Goal: Information Seeking & Learning: Find specific page/section

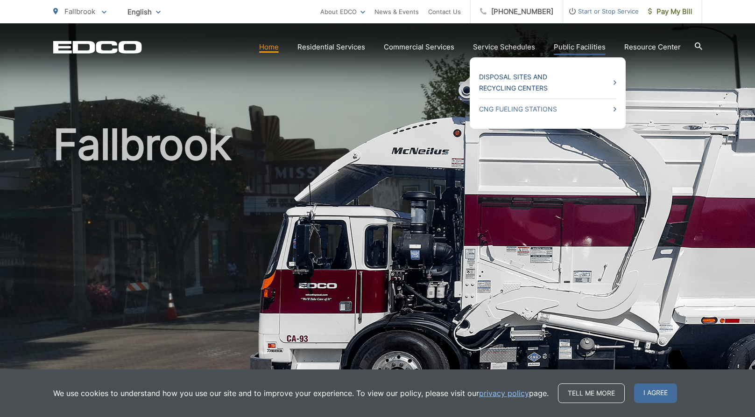
click at [565, 81] on link "Disposal Sites and Recycling Centers" at bounding box center [547, 82] width 137 height 22
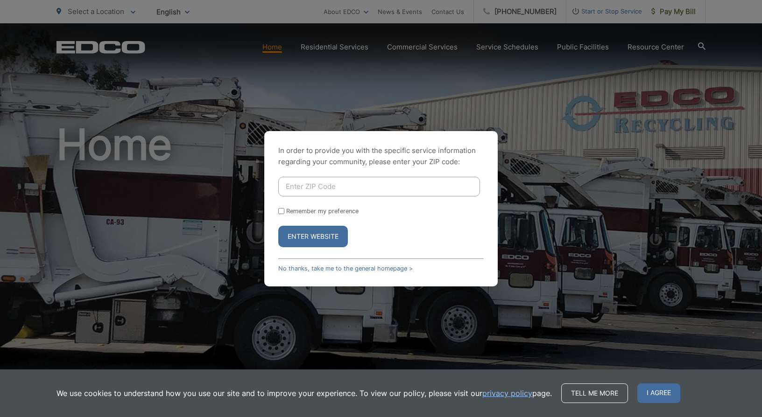
click at [333, 192] on input "Enter ZIP Code" at bounding box center [379, 187] width 202 height 20
drag, startPoint x: 223, startPoint y: 187, endPoint x: 217, endPoint y: 187, distance: 6.1
click at [217, 187] on div "In order to provide you with the specific service information regarding your co…" at bounding box center [381, 208] width 762 height 417
type input "92028"
click at [292, 233] on button "Enter Website" at bounding box center [313, 236] width 70 height 21
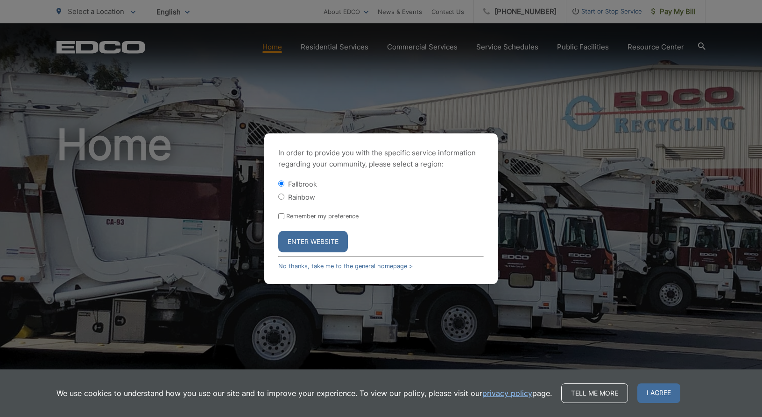
click at [335, 240] on button "Enter Website" at bounding box center [313, 241] width 70 height 21
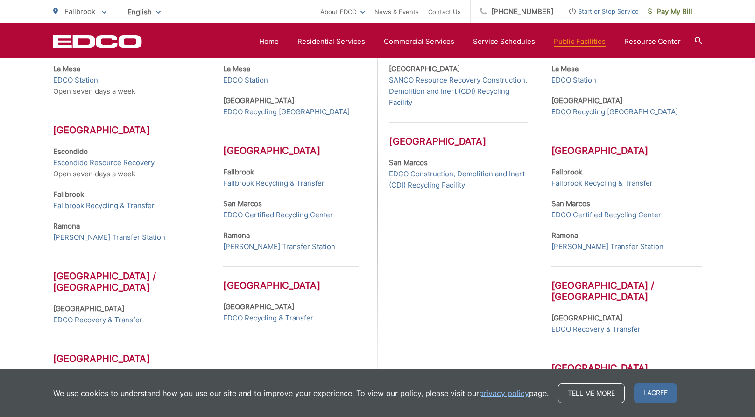
scroll to position [275, 0]
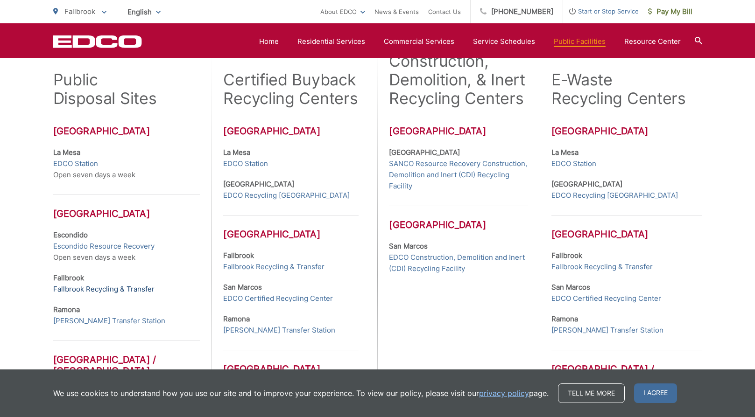
click at [102, 295] on link "Fallbrook Recycling & Transfer" at bounding box center [103, 289] width 101 height 11
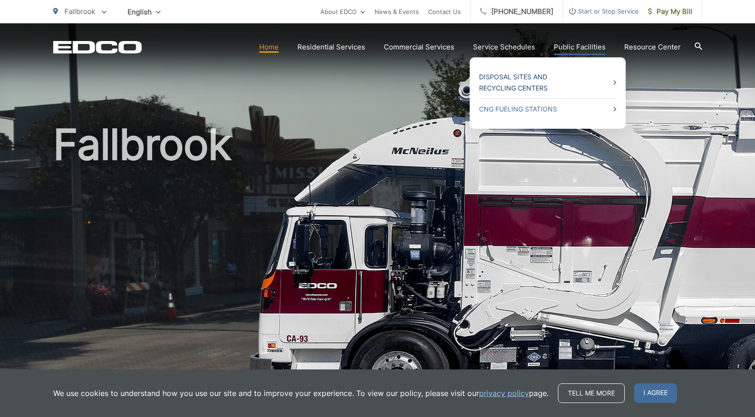
click at [544, 76] on link "Disposal Sites and Recycling Centers" at bounding box center [547, 82] width 137 height 22
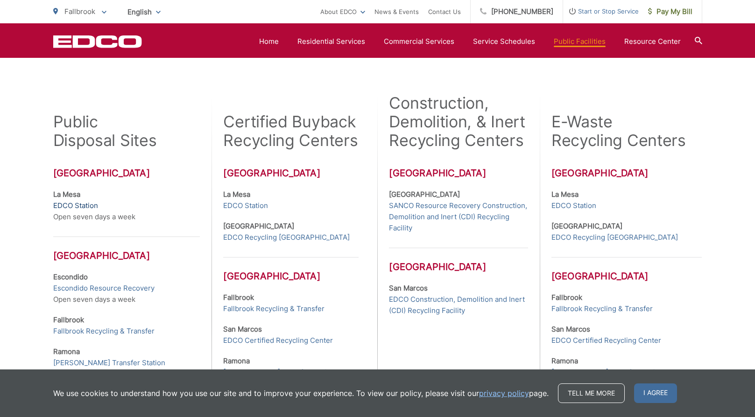
scroll to position [327, 0]
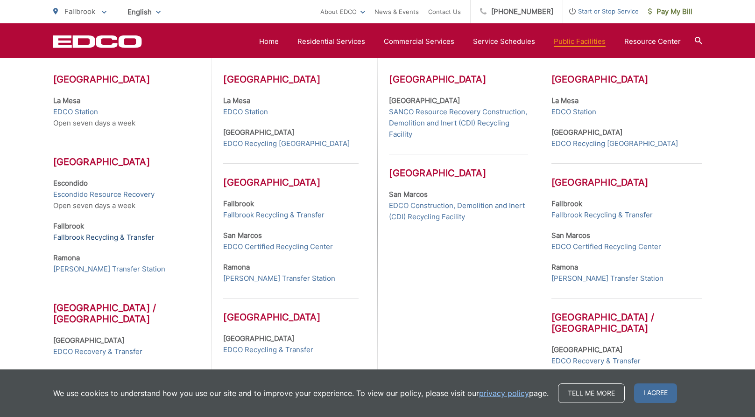
click at [97, 236] on link "Fallbrook Recycling & Transfer" at bounding box center [103, 237] width 101 height 11
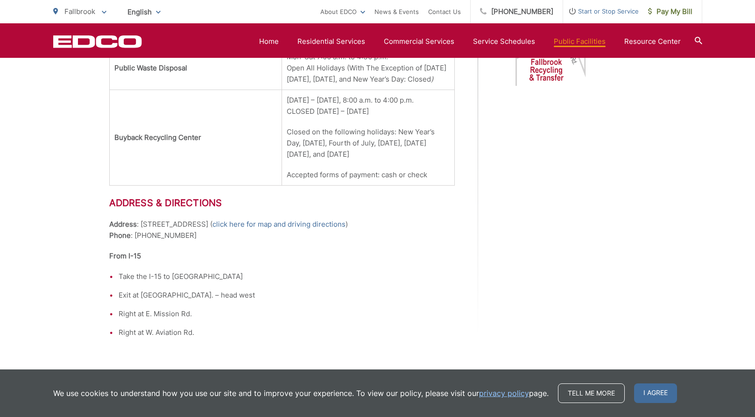
scroll to position [327, 0]
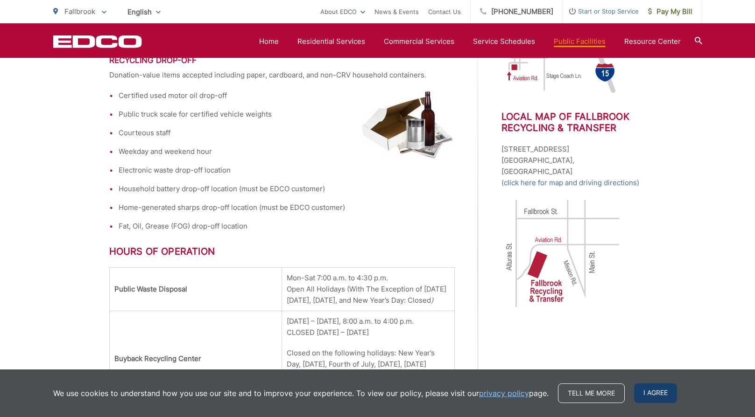
click at [657, 388] on span "I agree" at bounding box center [655, 394] width 43 height 20
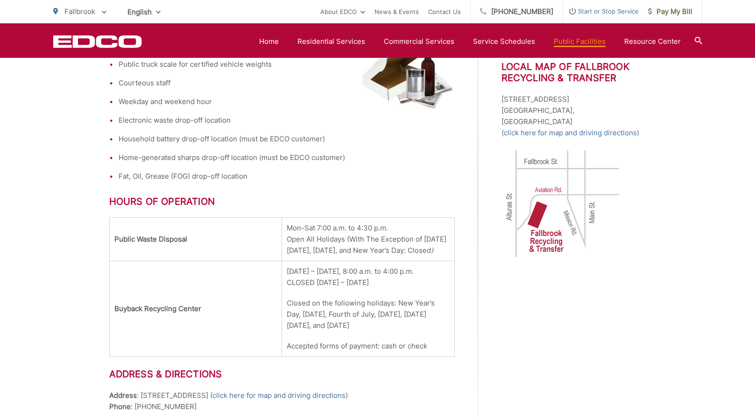
scroll to position [420, 0]
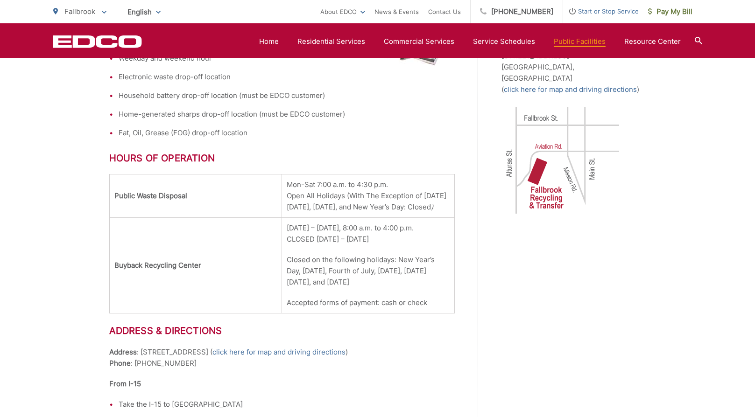
click at [430, 121] on ul "Certified used motor oil drop-off Public truck scale for certified vehicle weig…" at bounding box center [282, 68] width 346 height 142
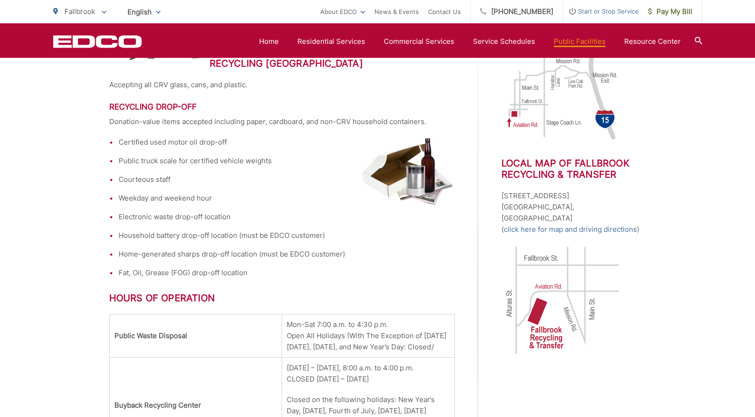
scroll to position [93, 0]
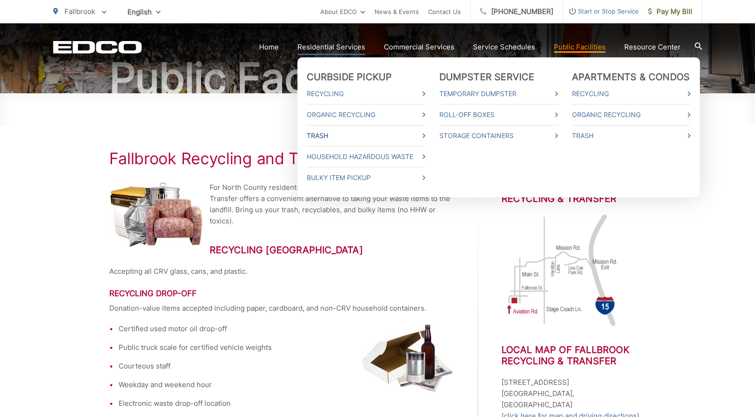
click at [419, 136] on link "Trash" at bounding box center [366, 135] width 119 height 11
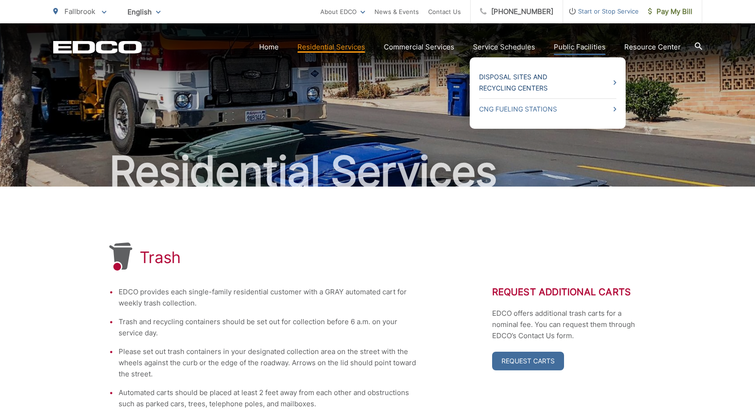
click at [524, 77] on link "Disposal Sites and Recycling Centers" at bounding box center [547, 82] width 137 height 22
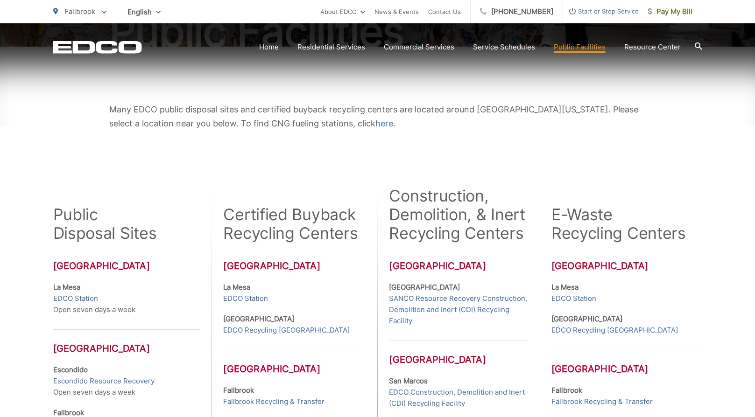
scroll to position [187, 0]
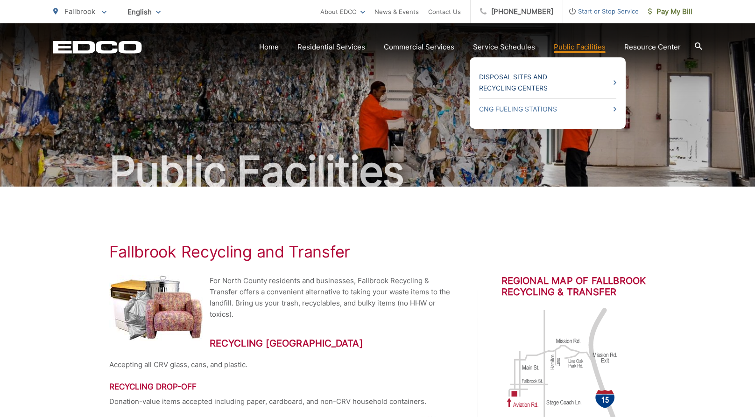
click at [539, 78] on link "Disposal Sites and Recycling Centers" at bounding box center [547, 82] width 137 height 22
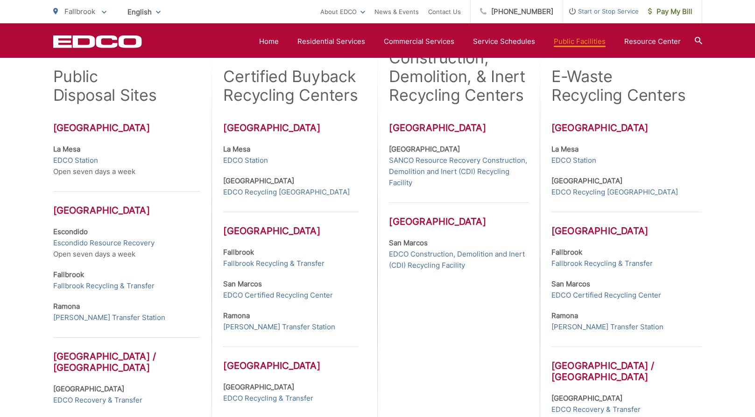
scroll to position [280, 0]
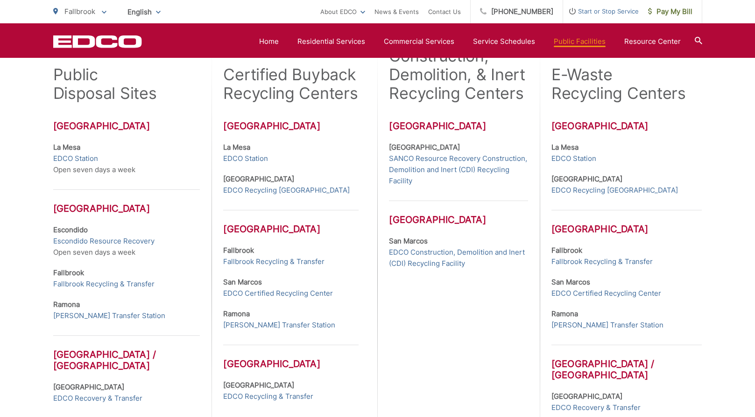
click at [441, 367] on div "Construction, Demolition, & Inert Recycling Centers San Diego County Lemon Grov…" at bounding box center [458, 266] width 162 height 438
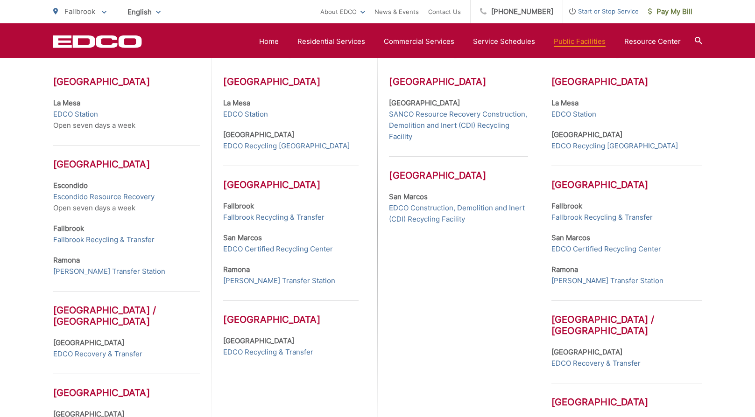
scroll to position [327, 0]
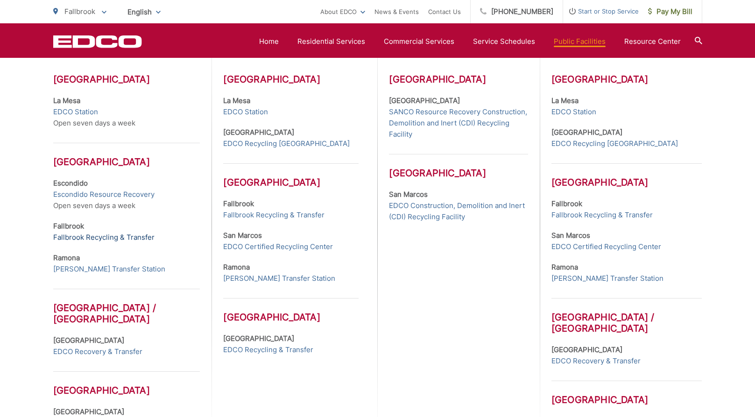
click at [93, 239] on link "Fallbrook Recycling & Transfer" at bounding box center [103, 237] width 101 height 11
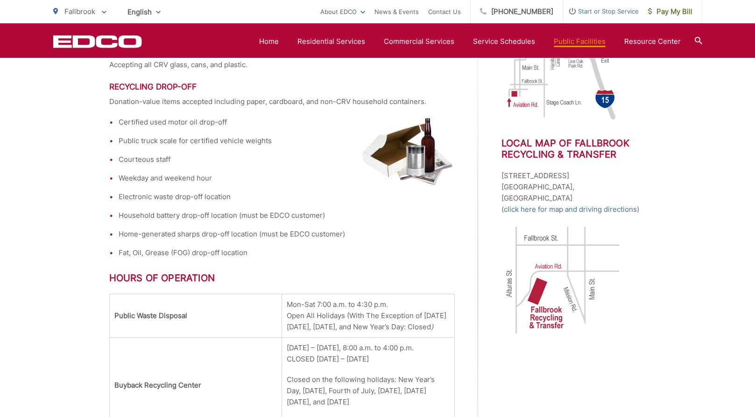
scroll to position [420, 0]
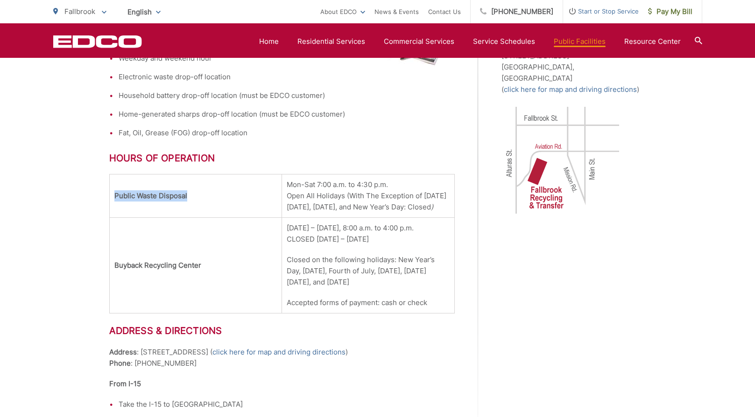
drag, startPoint x: 203, startPoint y: 200, endPoint x: 115, endPoint y: 194, distance: 88.0
click at [115, 194] on td "Public Waste Disposal" at bounding box center [195, 196] width 173 height 43
drag, startPoint x: 115, startPoint y: 194, endPoint x: 127, endPoint y: 204, distance: 15.2
copy strong "Public Waste Disposal"
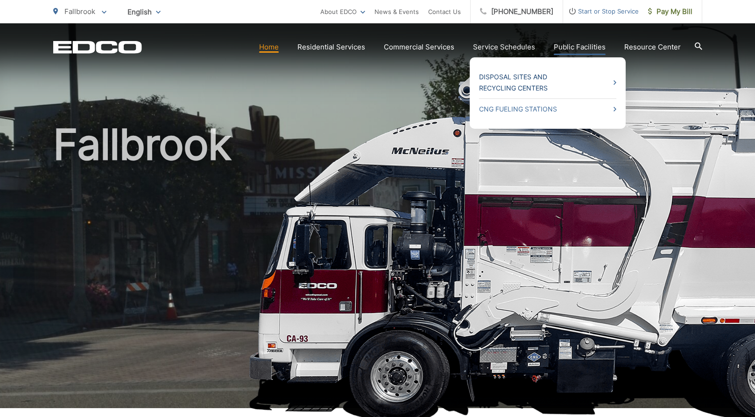
click at [570, 91] on link "Disposal Sites and Recycling Centers" at bounding box center [547, 82] width 137 height 22
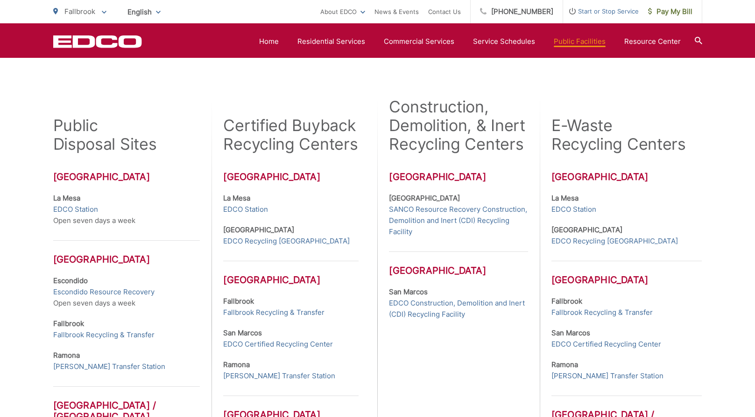
scroll to position [280, 0]
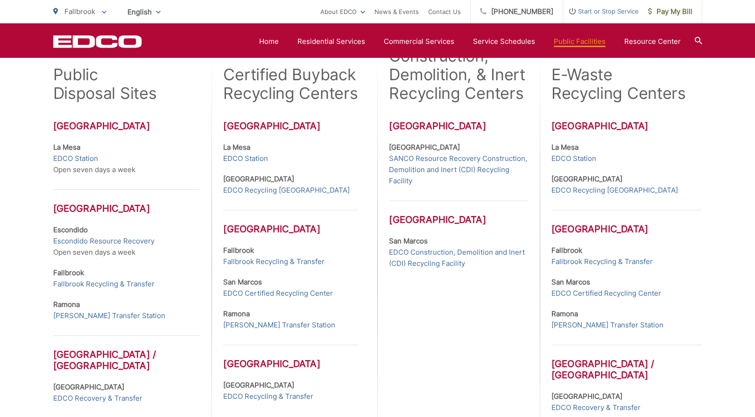
click at [111, 281] on link "Fallbrook Recycling & Transfer" at bounding box center [103, 284] width 101 height 11
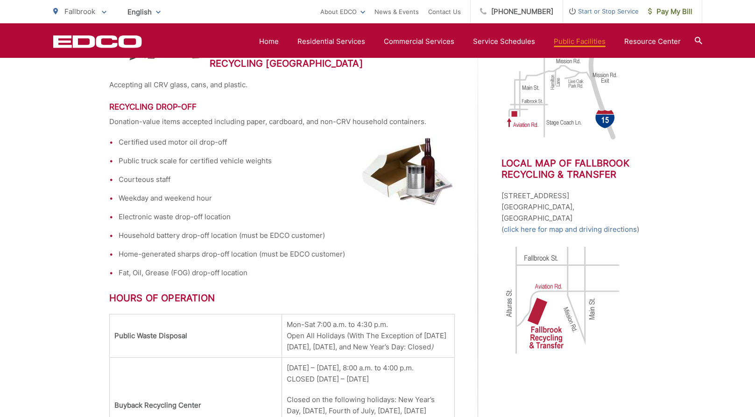
scroll to position [327, 0]
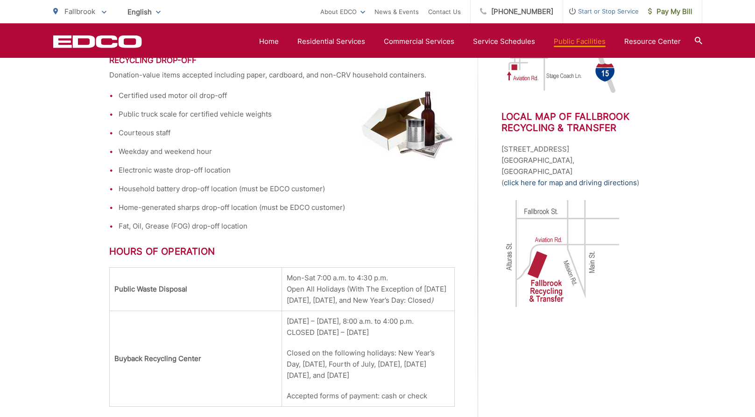
click at [584, 177] on link "click here for map and driving directions" at bounding box center [570, 182] width 133 height 11
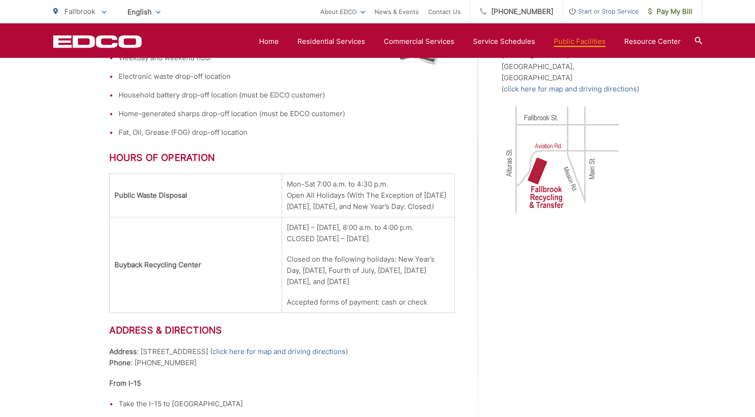
scroll to position [420, 0]
